Goal: Use online tool/utility: Use online tool/utility

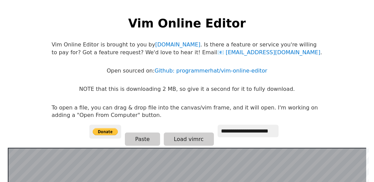
click at [341, 122] on html "**********" at bounding box center [187, 97] width 374 height 195
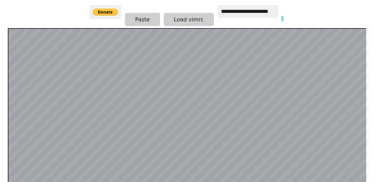
scroll to position [131, 0]
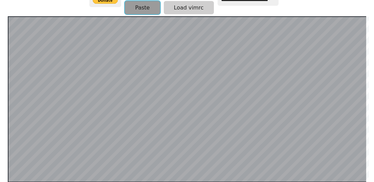
click at [136, 7] on button "Paste" at bounding box center [142, 7] width 35 height 13
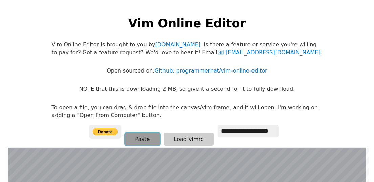
click at [139, 139] on button "Paste" at bounding box center [142, 138] width 35 height 13
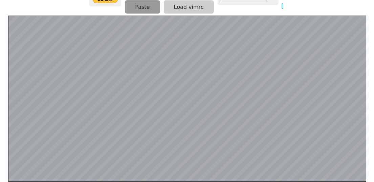
scroll to position [131, 0]
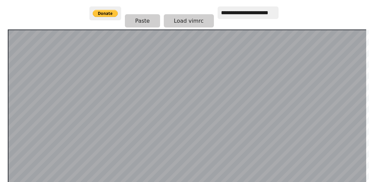
scroll to position [105, 0]
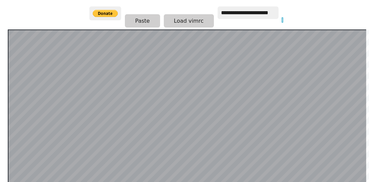
scroll to position [131, 0]
